Goal: Transaction & Acquisition: Purchase product/service

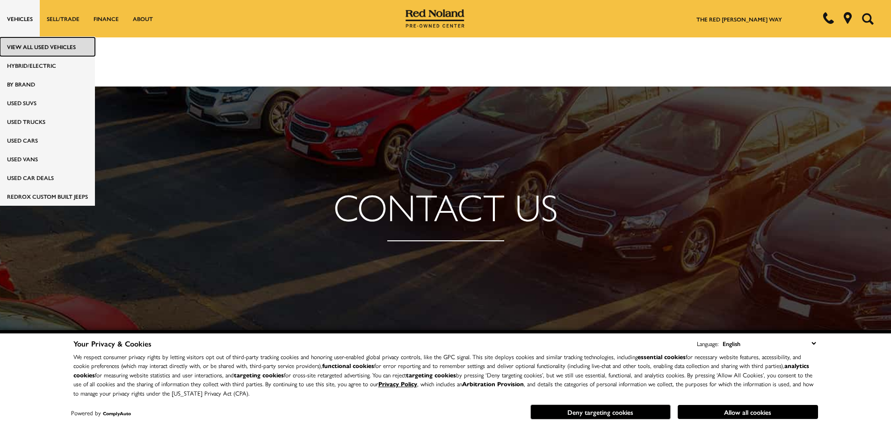
click at [24, 45] on link "View All Used Vehicles" at bounding box center [47, 46] width 95 height 19
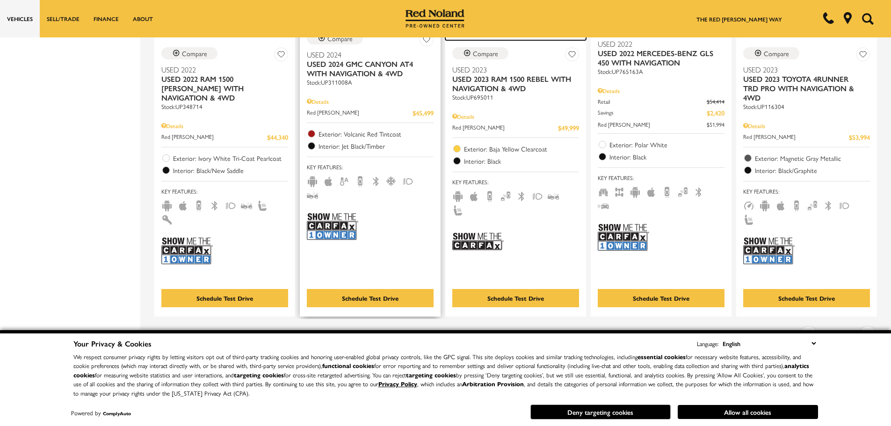
scroll to position [1544, 0]
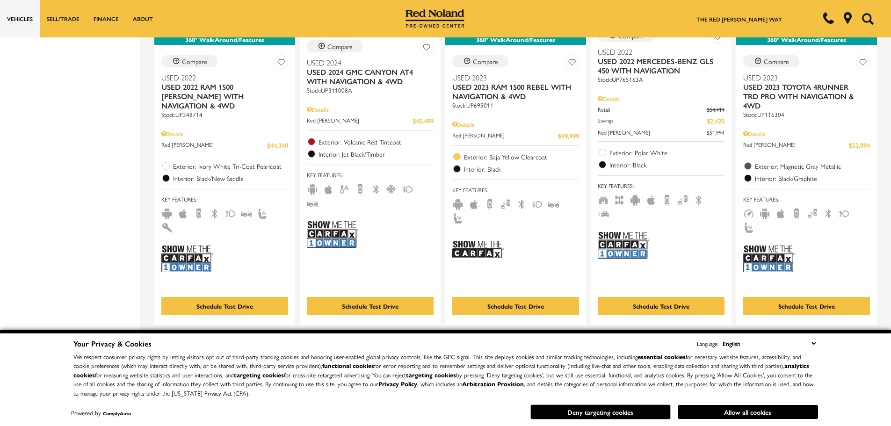
click at [870, 335] on icon "next page" at bounding box center [867, 342] width 3 height 15
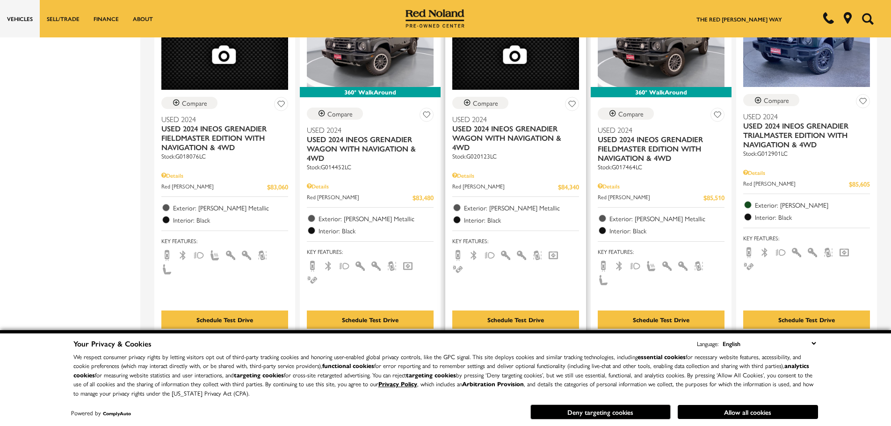
scroll to position [1544, 0]
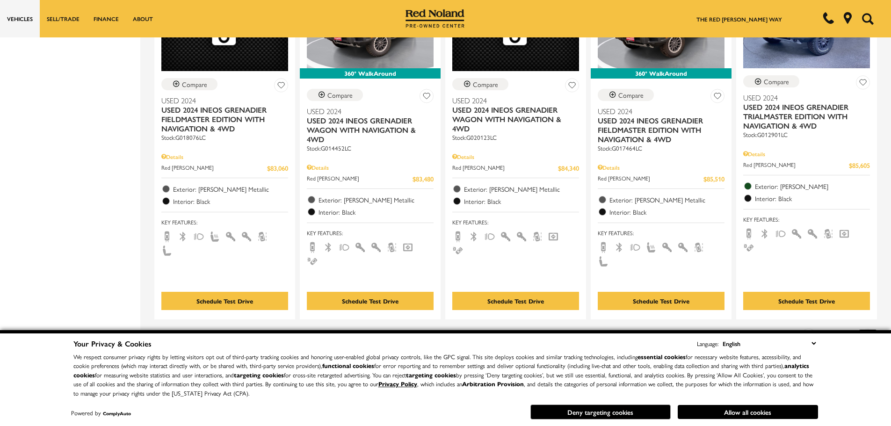
click at [871, 330] on link "Next" at bounding box center [867, 338] width 17 height 16
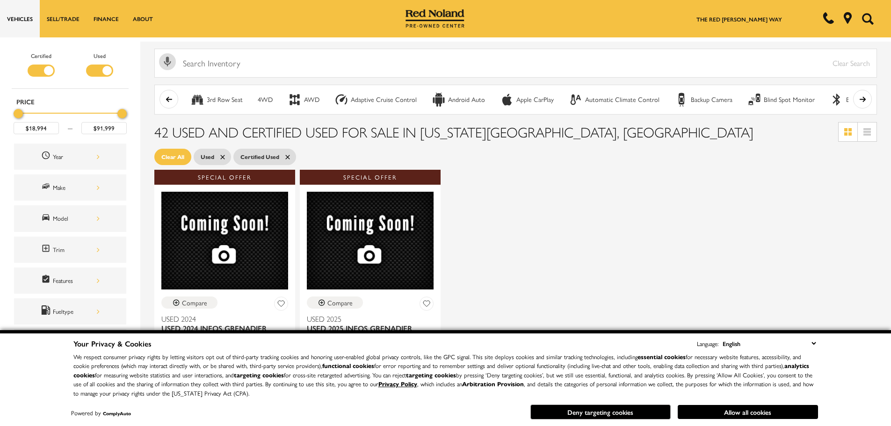
scroll to position [187, 0]
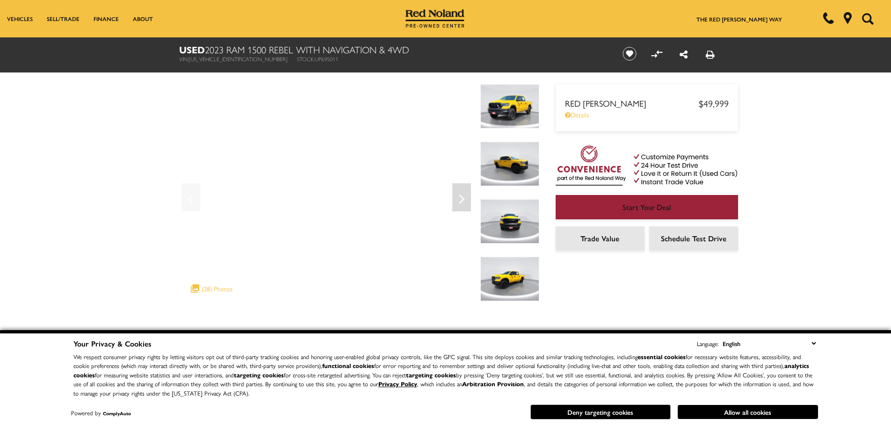
click at [525, 111] on img at bounding box center [509, 106] width 59 height 44
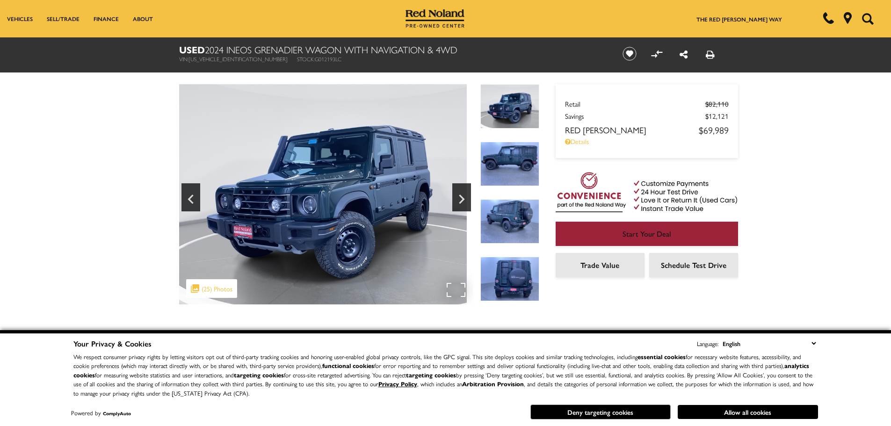
click at [262, 186] on img at bounding box center [320, 194] width 294 height 220
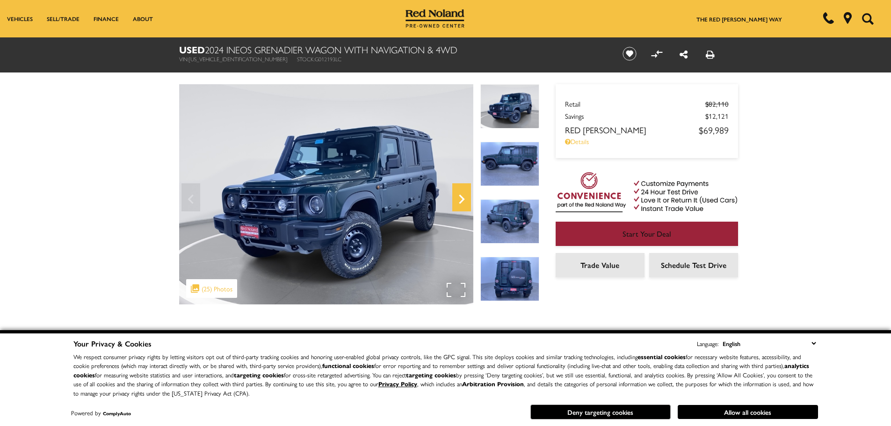
click at [464, 193] on icon "Next" at bounding box center [461, 199] width 19 height 22
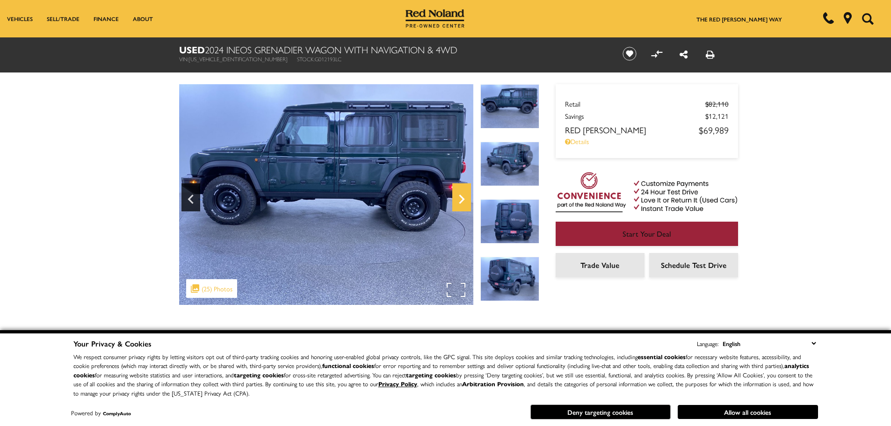
click at [463, 193] on icon "Next" at bounding box center [461, 199] width 19 height 22
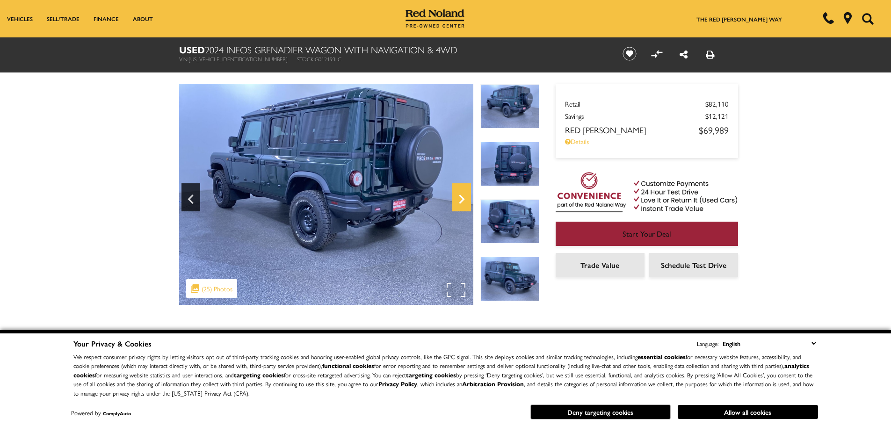
click at [463, 193] on icon "Next" at bounding box center [461, 199] width 19 height 22
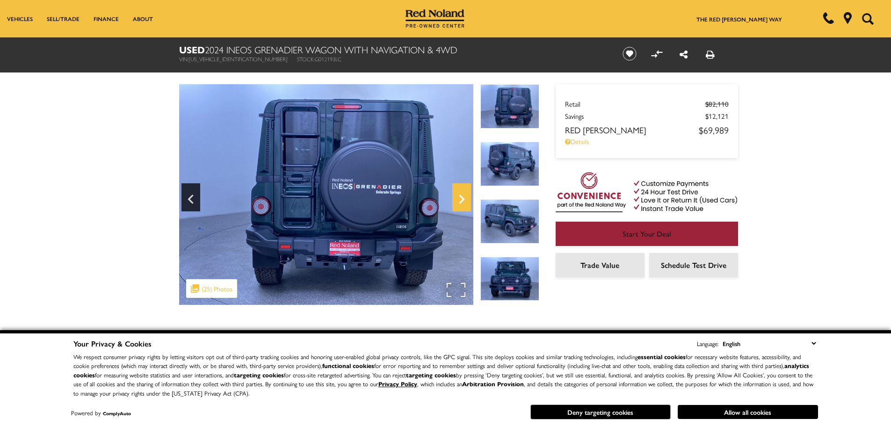
click at [463, 196] on icon "Next" at bounding box center [461, 199] width 19 height 22
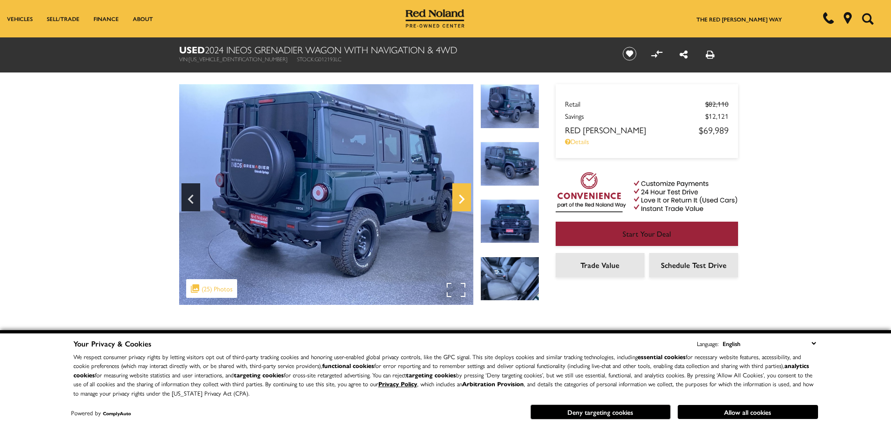
click at [462, 196] on icon "Next" at bounding box center [461, 199] width 19 height 22
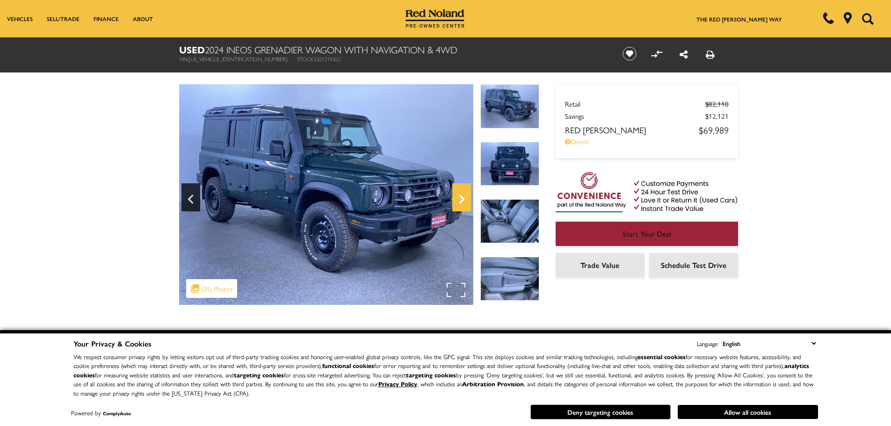
click at [462, 196] on icon "Next" at bounding box center [461, 199] width 19 height 22
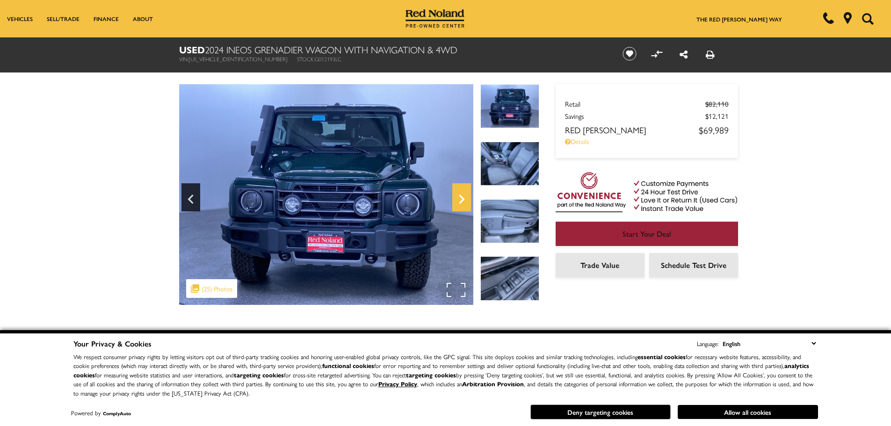
click at [462, 196] on icon "Next" at bounding box center [461, 199] width 19 height 22
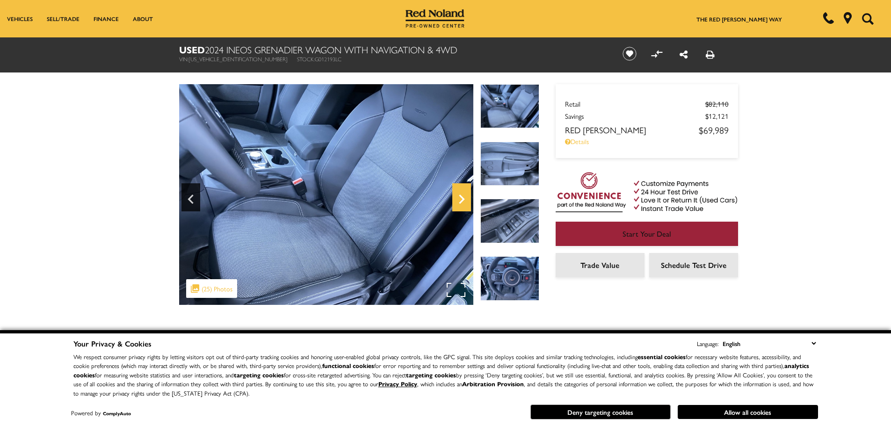
click at [462, 196] on icon "Next" at bounding box center [461, 199] width 19 height 22
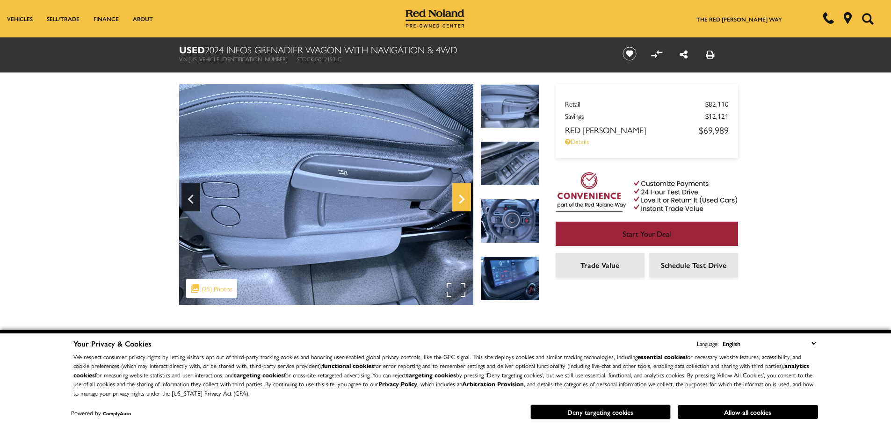
click at [462, 196] on icon "Next" at bounding box center [461, 199] width 19 height 22
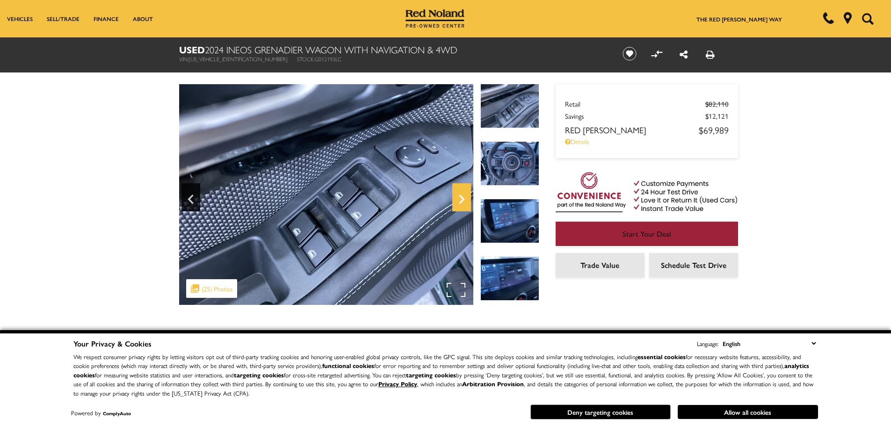
click at [462, 196] on icon "Next" at bounding box center [461, 199] width 19 height 22
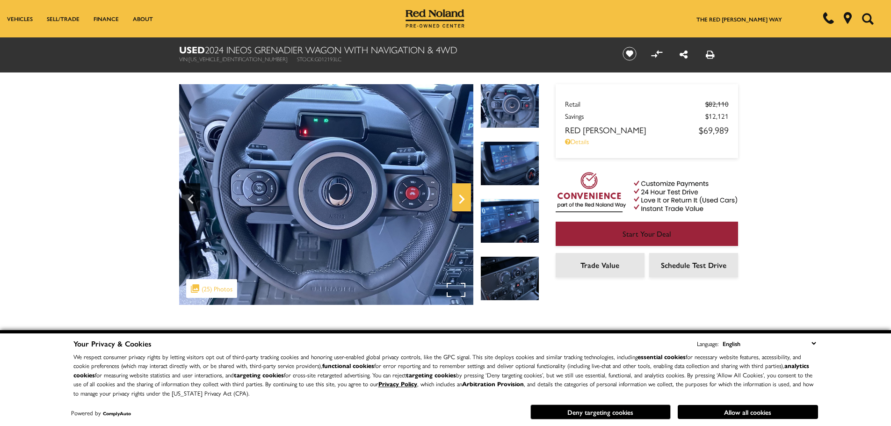
click at [462, 196] on icon "Next" at bounding box center [461, 199] width 19 height 22
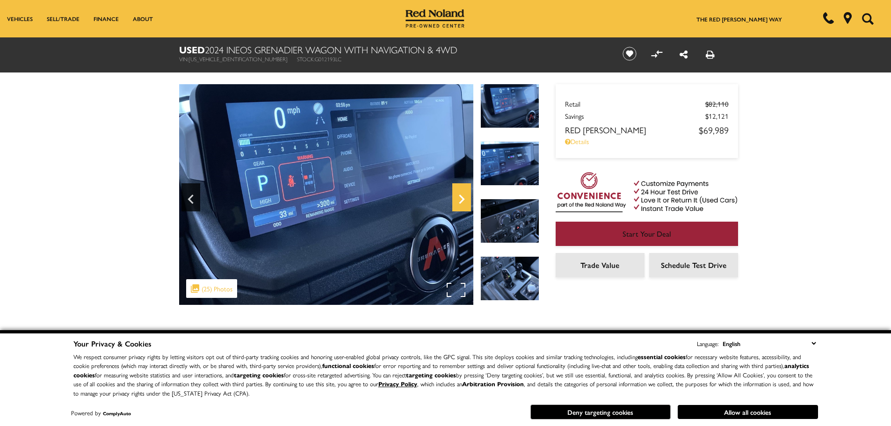
click at [462, 196] on icon "Next" at bounding box center [461, 199] width 19 height 22
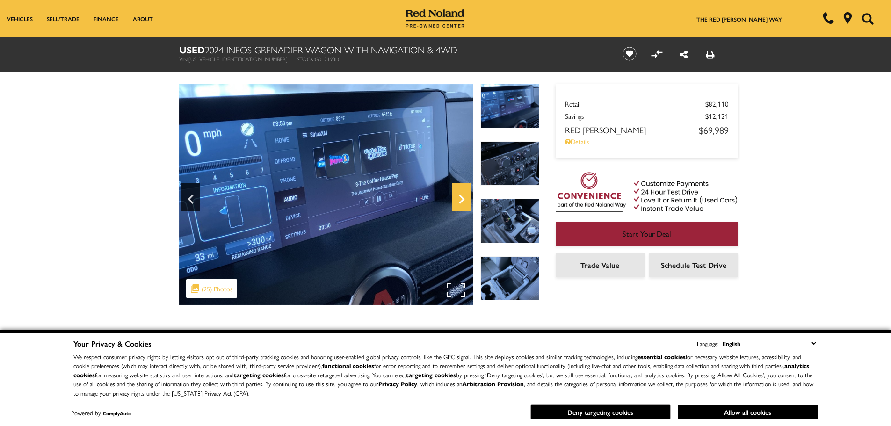
click at [462, 196] on icon "Next" at bounding box center [461, 199] width 19 height 22
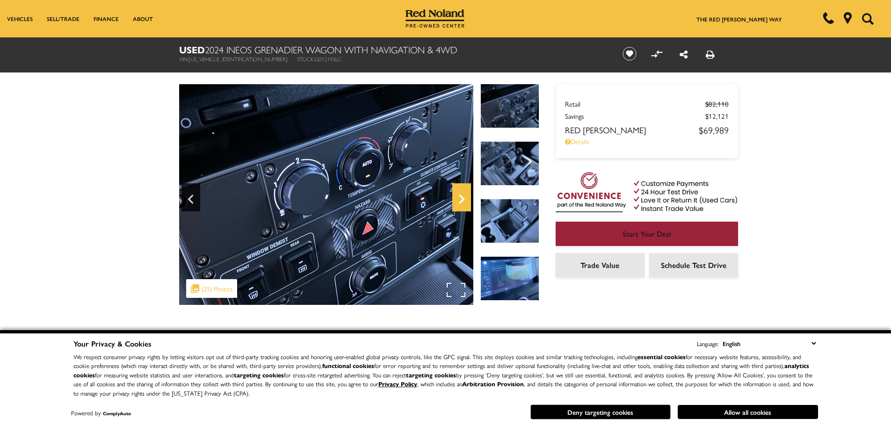
click at [462, 196] on icon "Next" at bounding box center [461, 199] width 19 height 22
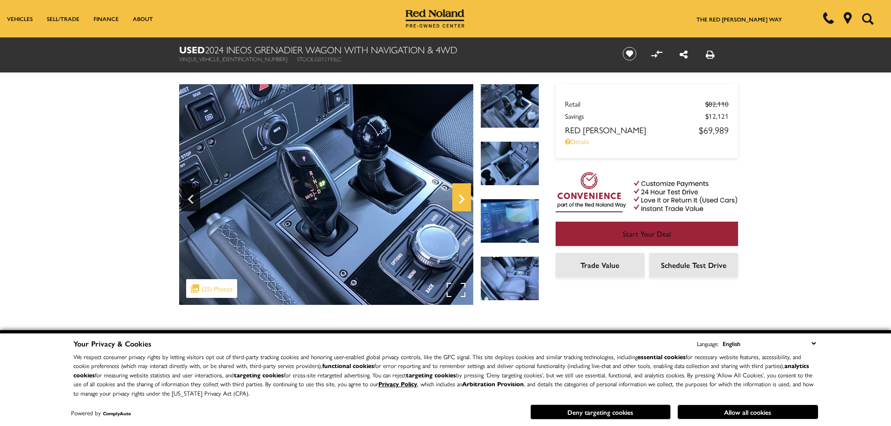
click at [462, 195] on icon "Next" at bounding box center [461, 199] width 19 height 22
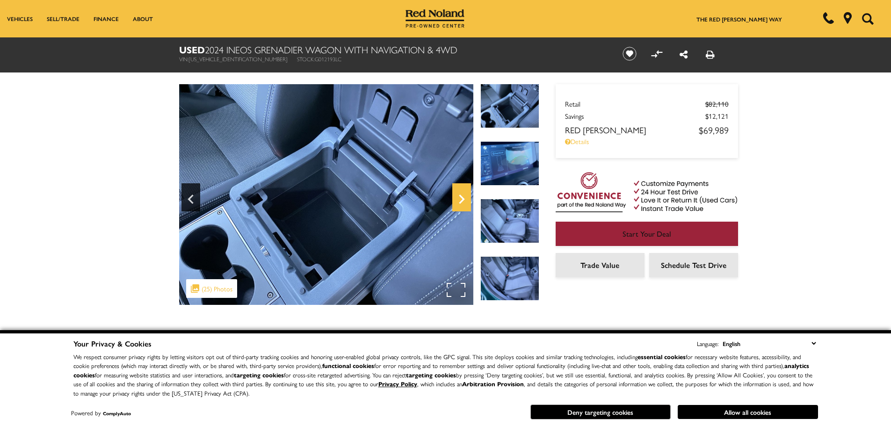
click at [461, 195] on icon "Next" at bounding box center [461, 199] width 19 height 22
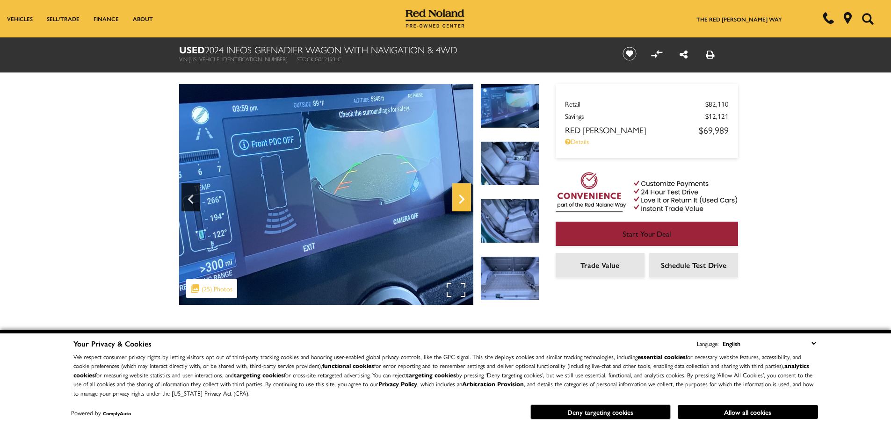
click at [461, 195] on icon "Next" at bounding box center [461, 199] width 19 height 22
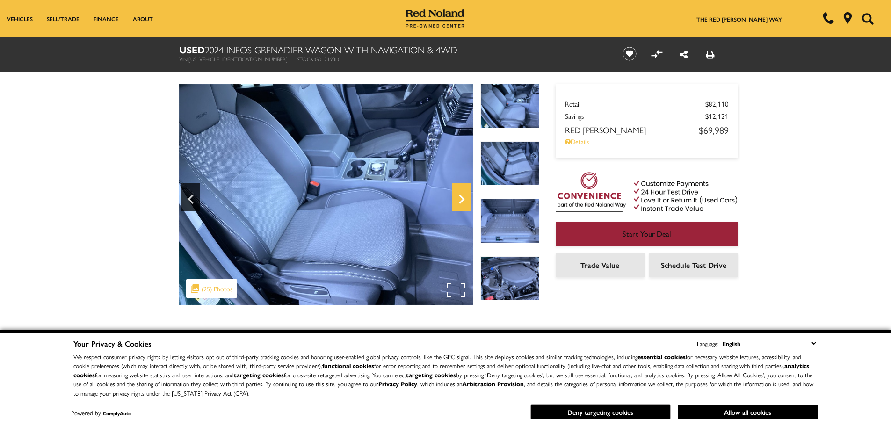
click at [461, 194] on icon "Next" at bounding box center [461, 199] width 19 height 22
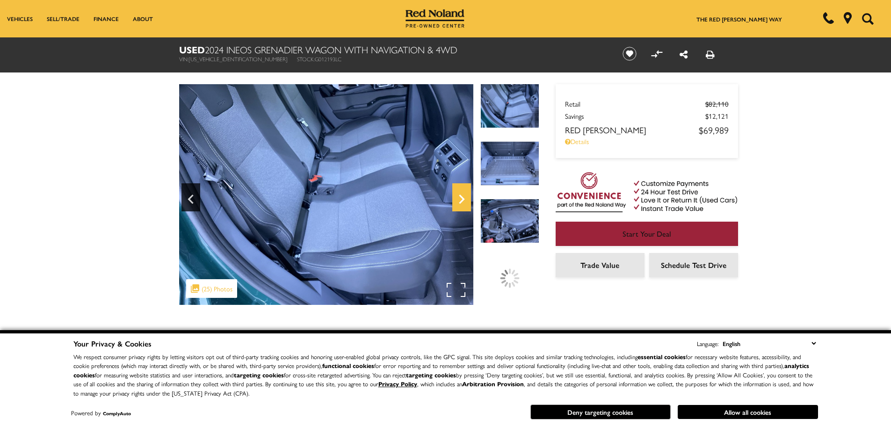
click at [461, 194] on icon "Next" at bounding box center [461, 199] width 19 height 22
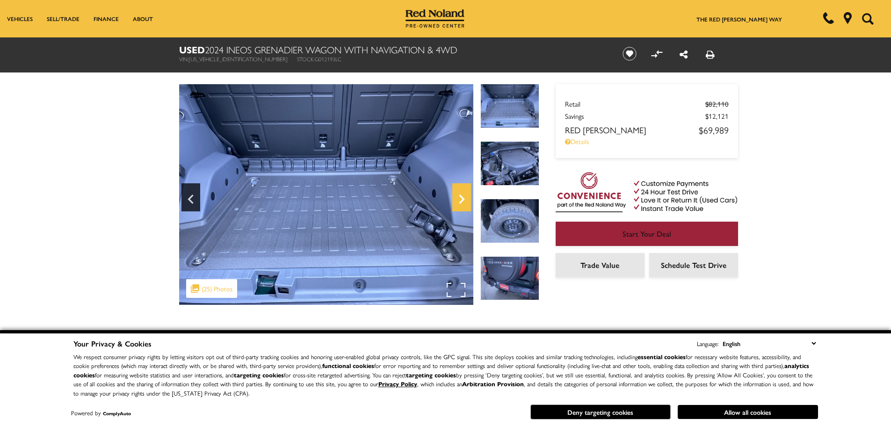
click at [461, 194] on icon "Next" at bounding box center [461, 199] width 19 height 22
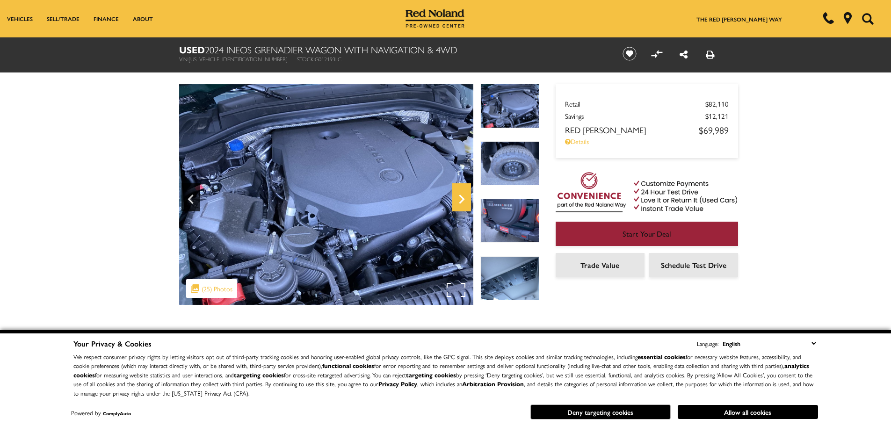
click at [461, 194] on icon "Next" at bounding box center [461, 199] width 19 height 22
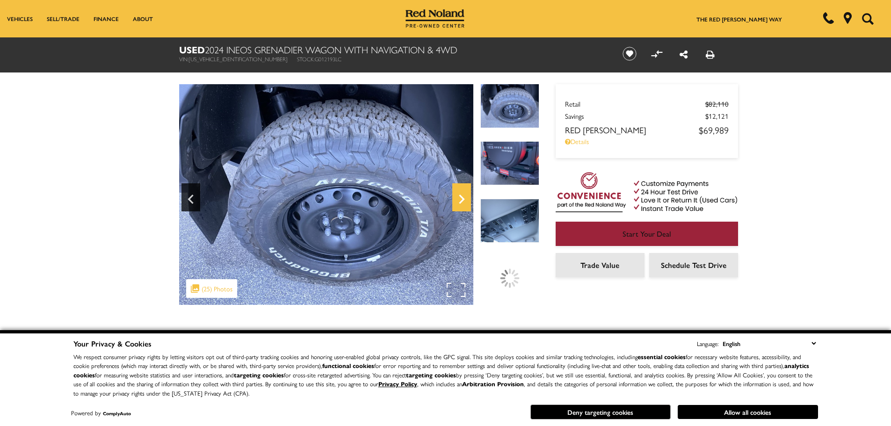
click at [461, 194] on icon "Next" at bounding box center [461, 199] width 19 height 22
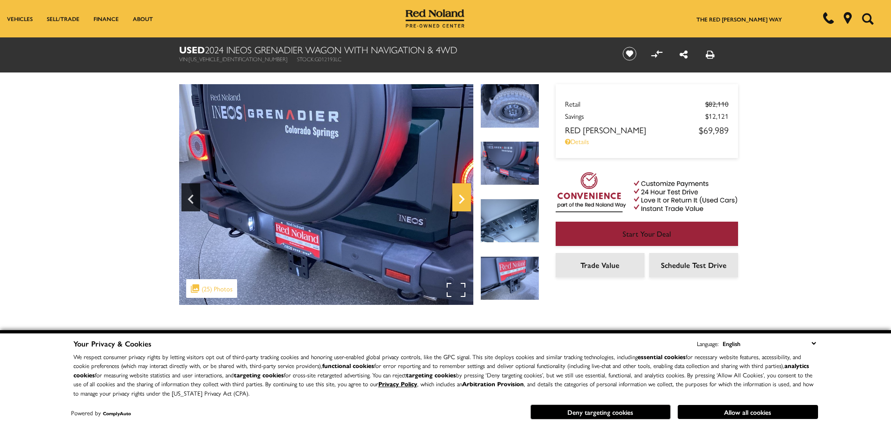
click at [461, 194] on icon "Next" at bounding box center [461, 199] width 19 height 22
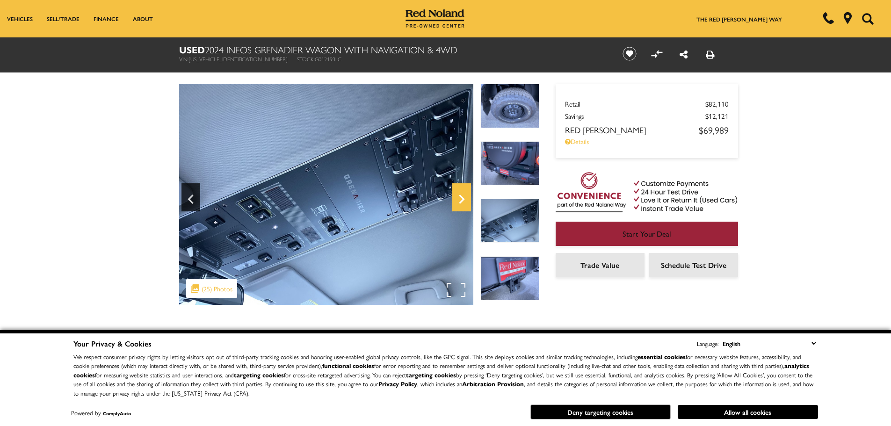
click at [461, 194] on icon "Next" at bounding box center [461, 199] width 19 height 22
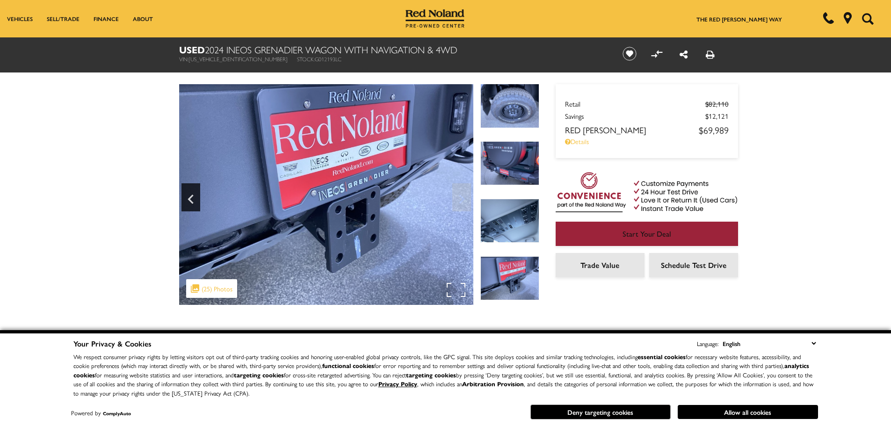
click at [461, 194] on img at bounding box center [326, 194] width 294 height 221
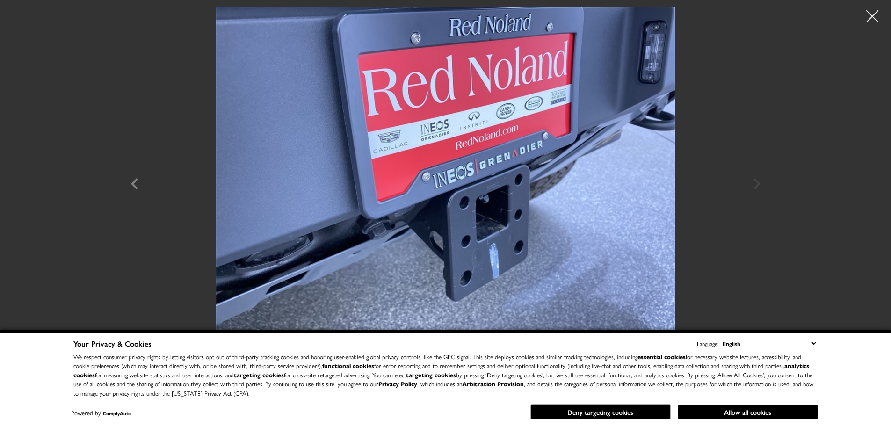
click at [879, 15] on div at bounding box center [872, 16] width 25 height 25
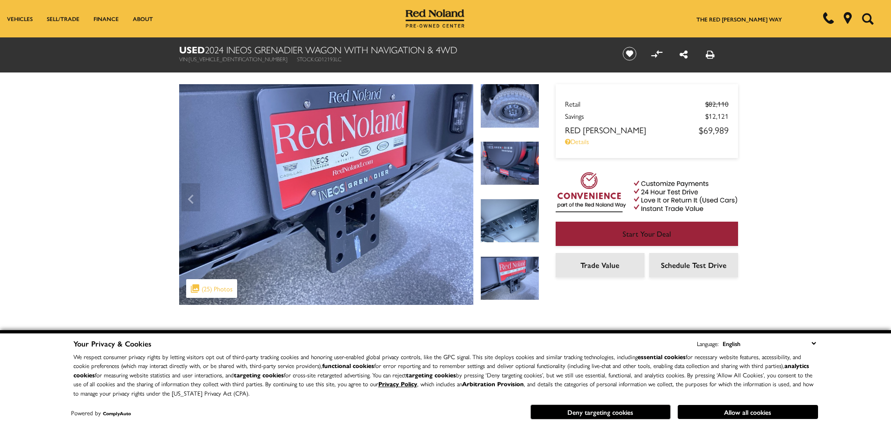
drag, startPoint x: 575, startPoint y: 235, endPoint x: 594, endPoint y: 162, distance: 75.3
